Goal: Register for event/course

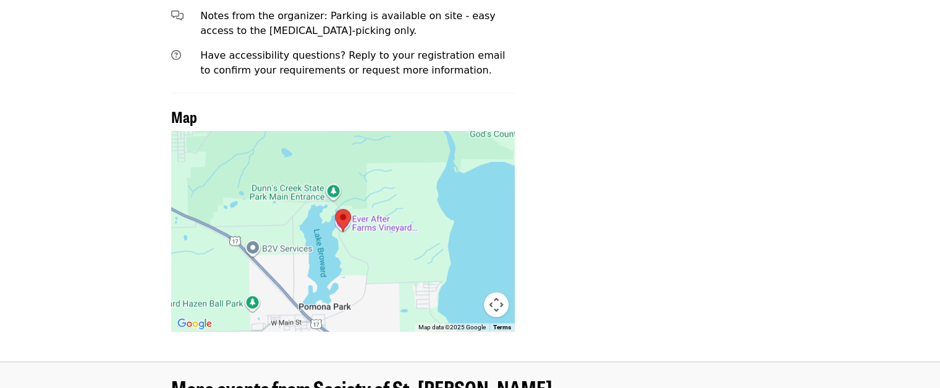
scroll to position [1360, 0]
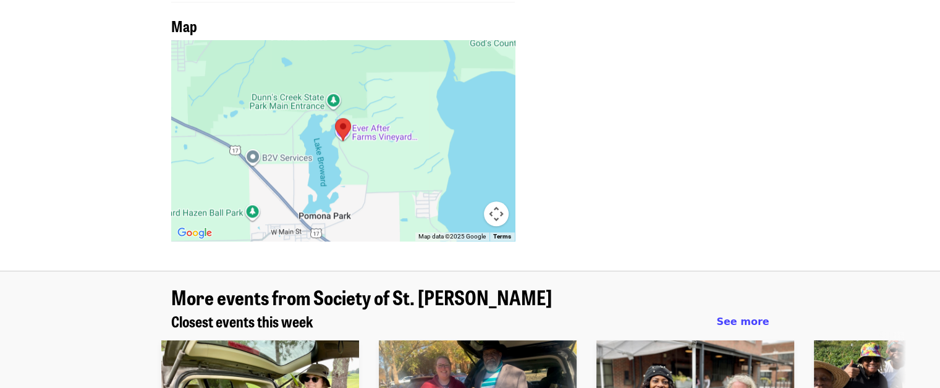
scroll to position [1399, 0]
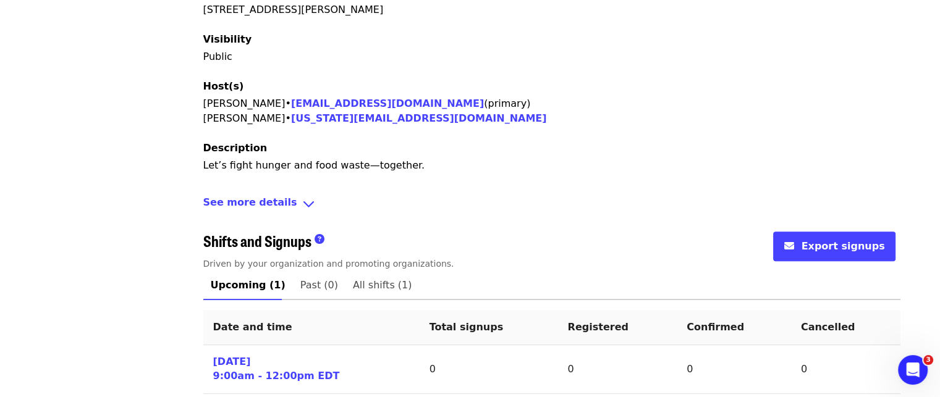
scroll to position [371, 0]
